Goal: Find specific page/section: Find specific page/section

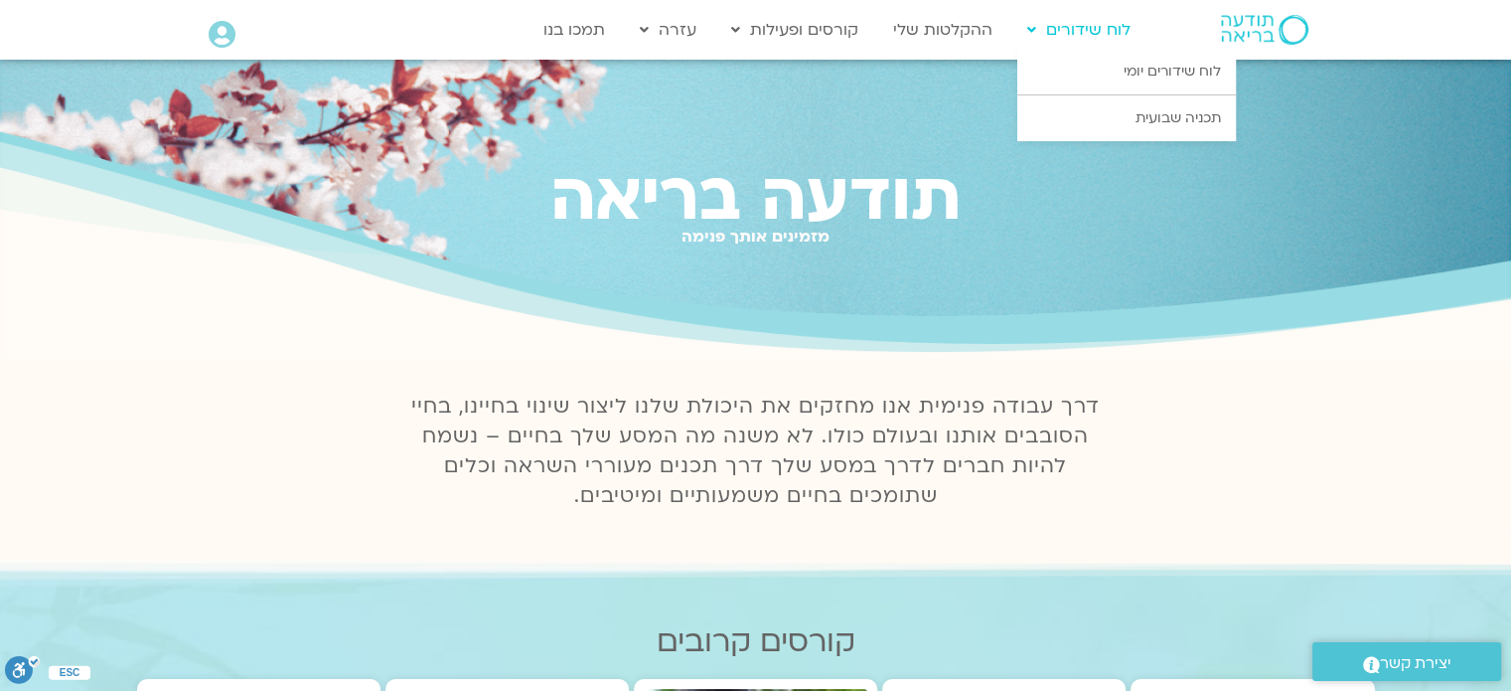
click at [1075, 35] on link "לוח שידורים" at bounding box center [1078, 30] width 123 height 38
click at [1130, 78] on link "לוח שידורים יומי" at bounding box center [1126, 72] width 219 height 46
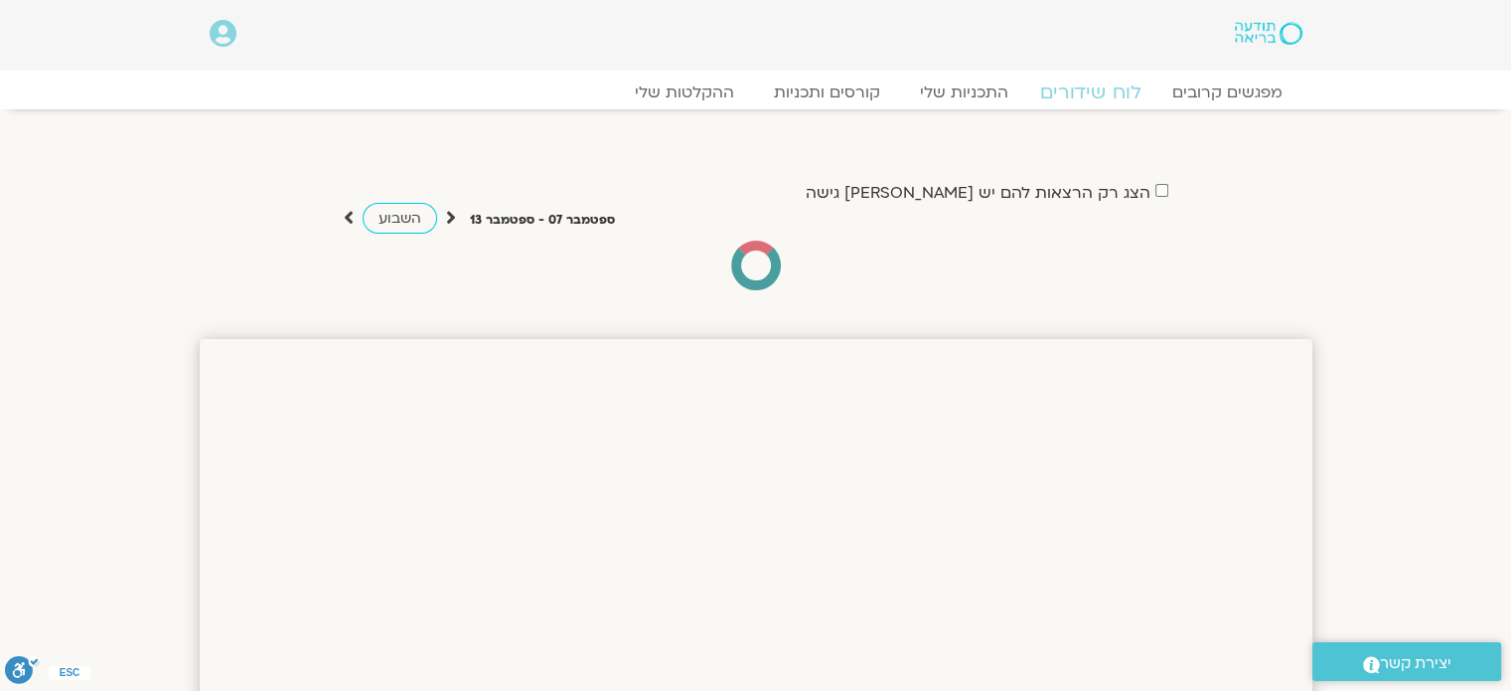
click at [1091, 92] on link "לוח שידורים" at bounding box center [1089, 92] width 149 height 24
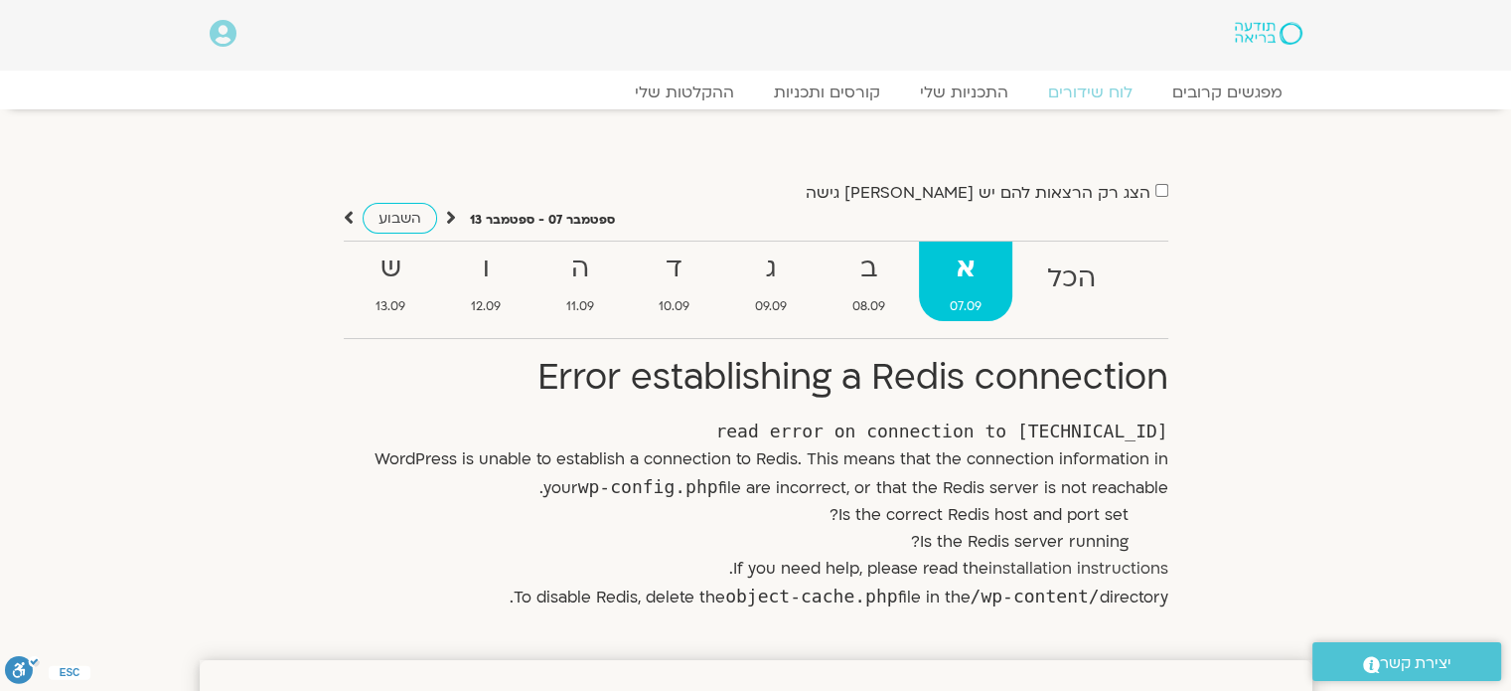
click at [990, 276] on strong "א" at bounding box center [965, 268] width 93 height 45
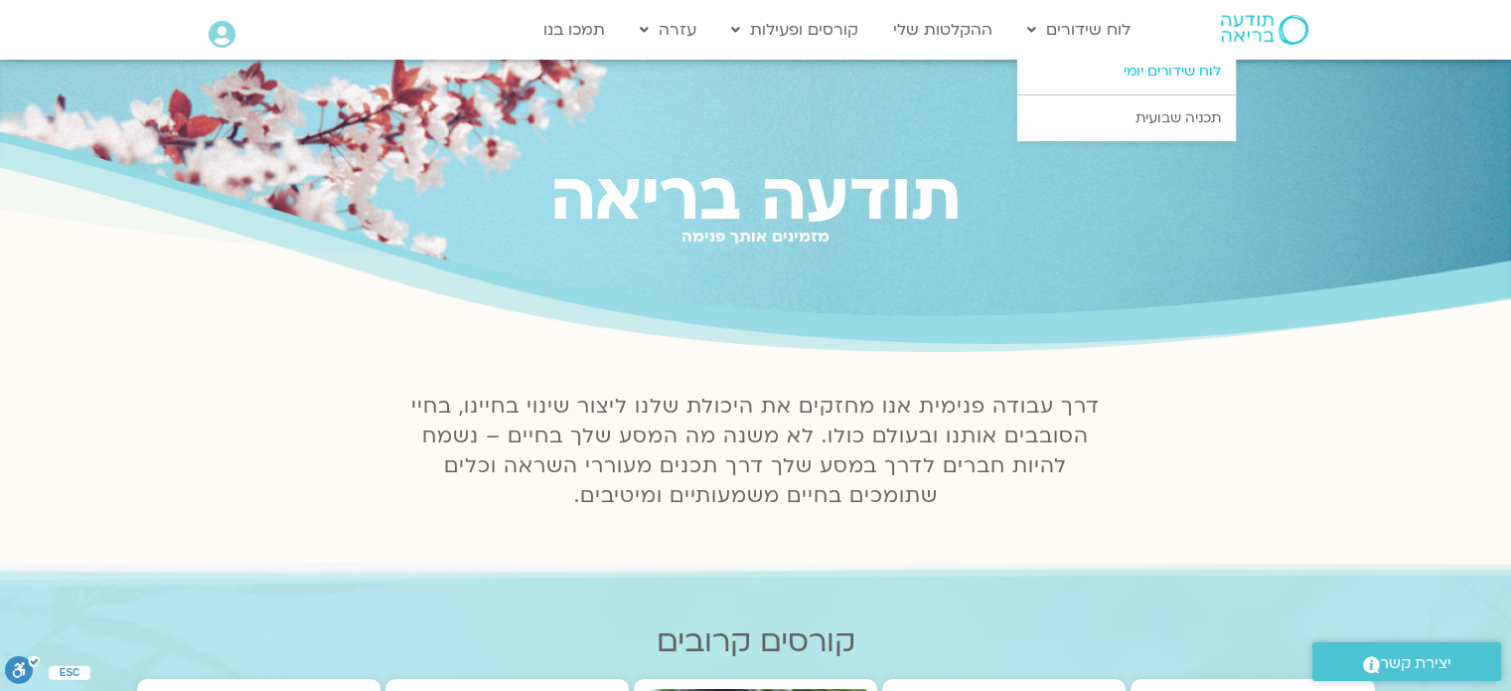
click at [1154, 69] on link "לוח שידורים יומי" at bounding box center [1126, 72] width 219 height 46
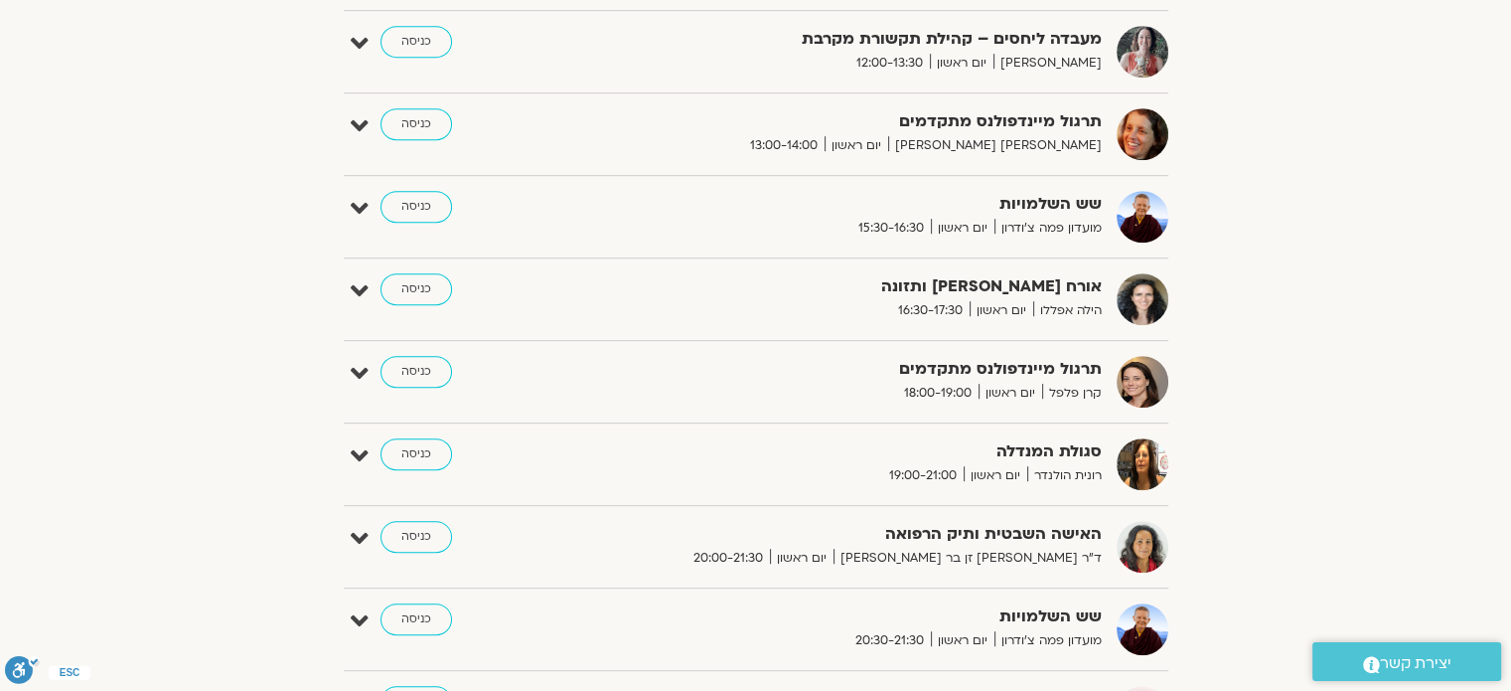
scroll to position [994, 0]
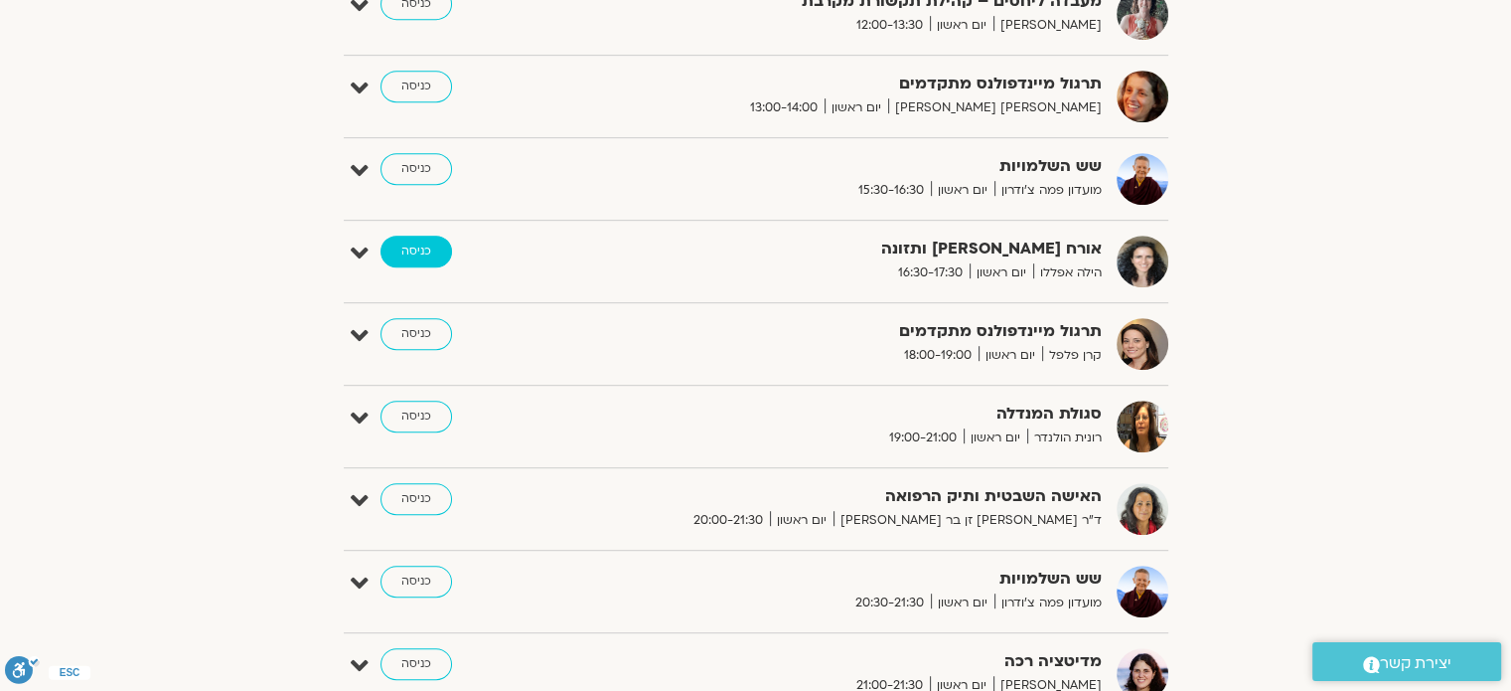
click at [409, 253] on link "כניסה" at bounding box center [417, 251] width 72 height 32
